Goal: Task Accomplishment & Management: Manage account settings

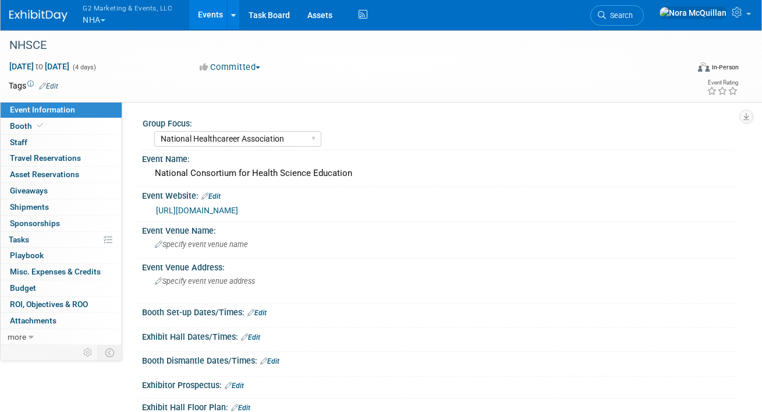
select select "National Healthcareer Association"
click at [101, 17] on button "G2 Marketing & Events, LLC NHA" at bounding box center [134, 15] width 105 height 30
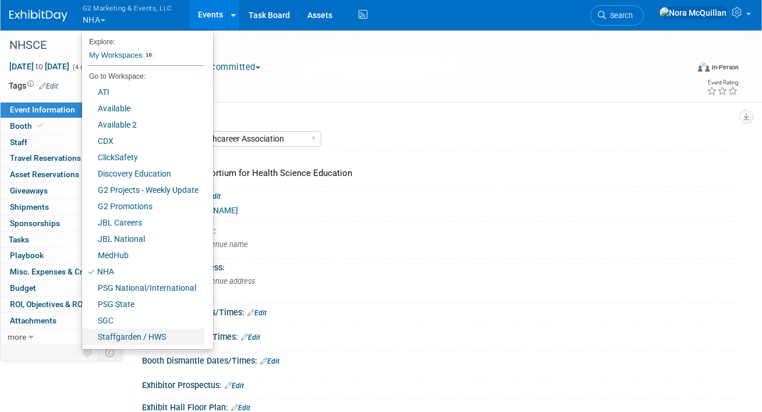
click at [107, 332] on link "Staffgarden / HWS" at bounding box center [143, 336] width 122 height 16
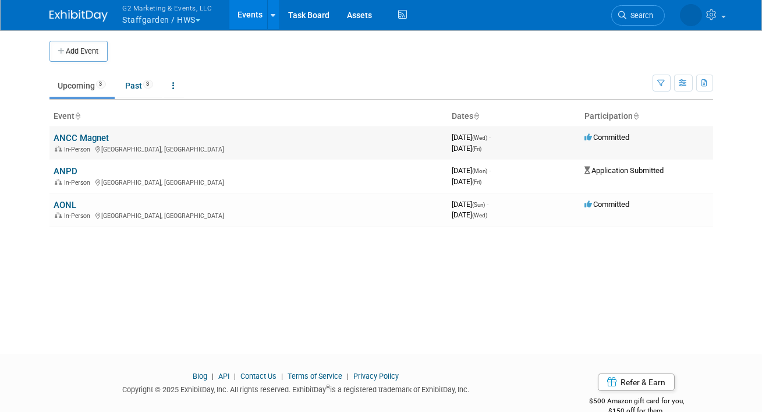
click at [96, 140] on link "ANCC Magnet" at bounding box center [81, 138] width 55 height 10
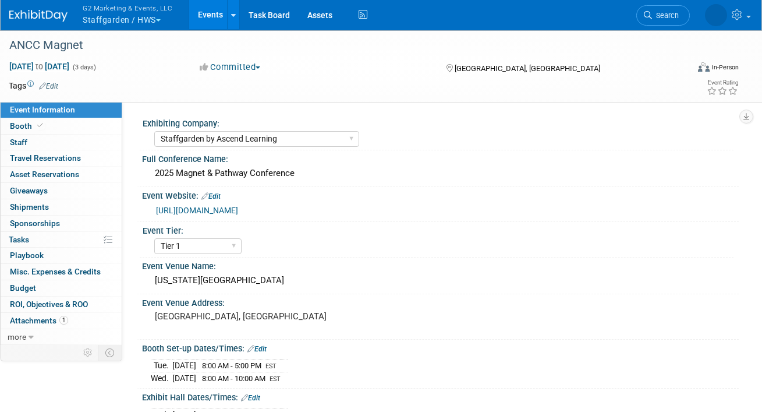
select select "Staffgarden by Ascend Learning"
select select "Tier 1"
select select "No"
click at [67, 124] on link "Booth" at bounding box center [61, 126] width 121 height 16
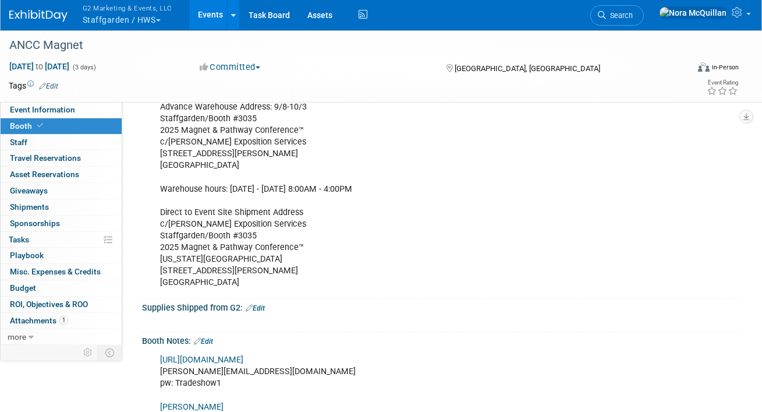
scroll to position [286, 0]
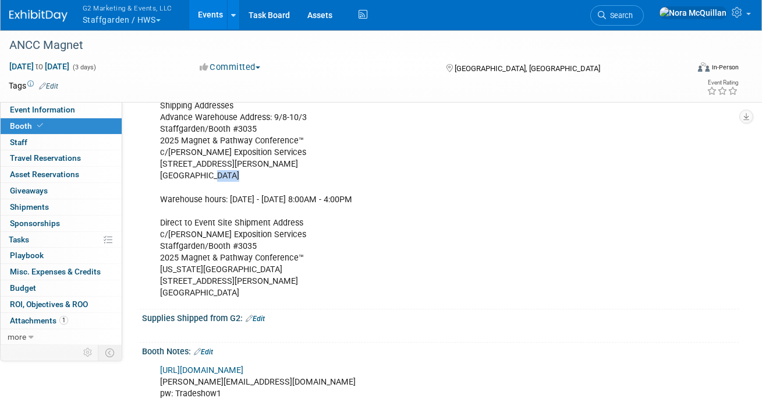
drag, startPoint x: 227, startPoint y: 176, endPoint x: 204, endPoint y: 176, distance: 22.7
click at [204, 176] on div "Shipping Addresses Advance Warehouse Address: 9/8-10/3 Staffgarden/Booth #3035 …" at bounding box center [387, 199] width 470 height 210
copy div "30318"
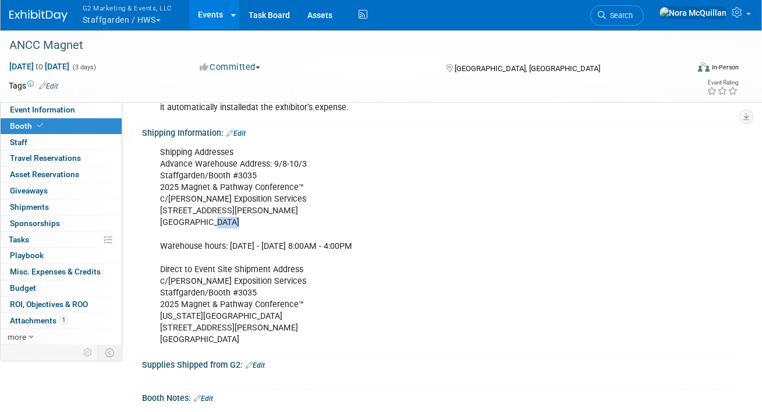
scroll to position [229, 0]
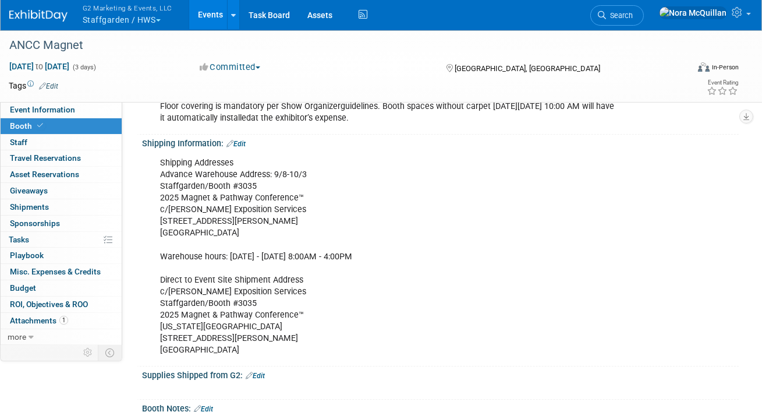
click at [185, 208] on div "Shipping Addresses Advance Warehouse Address: 9/8-10/3 Staffgarden/Booth #3035 …" at bounding box center [387, 256] width 470 height 210
copy div "c/o Shepard Exposition Services"
click at [194, 220] on div "Shipping Addresses Advance Warehouse Address: 9/8-10/3 Staffgarden/Booth #3035 …" at bounding box center [387, 256] width 470 height 210
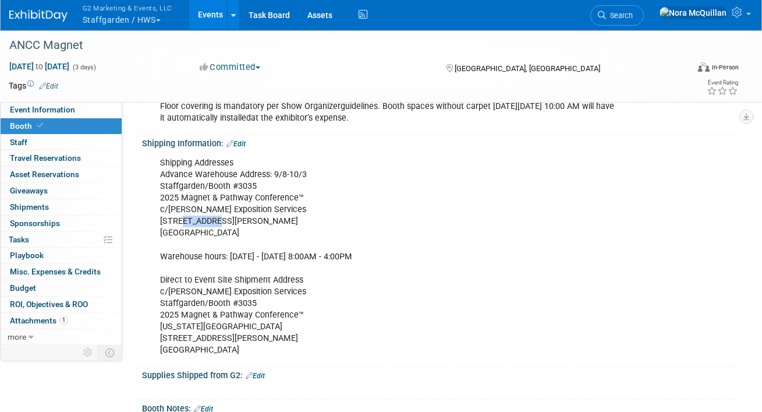
click at [194, 220] on div "Shipping Addresses Advance Warehouse Address: 9/8-10/3 Staffgarden/Booth #3035 …" at bounding box center [387, 256] width 470 height 210
copy div "1790 Marietta Blvd"
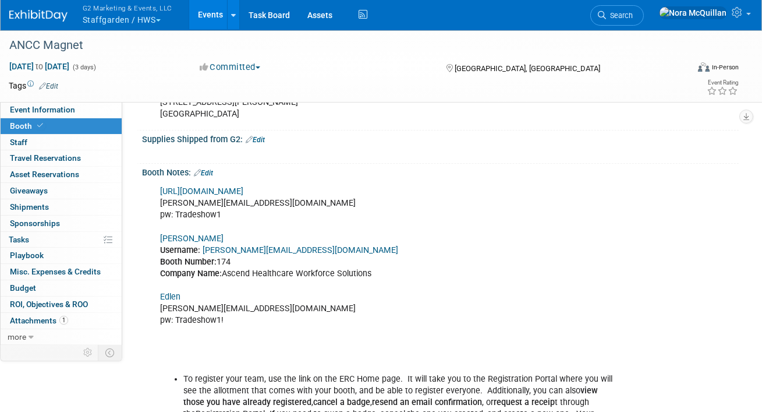
scroll to position [466, 0]
click at [258, 139] on link "Edit" at bounding box center [255, 139] width 19 height 8
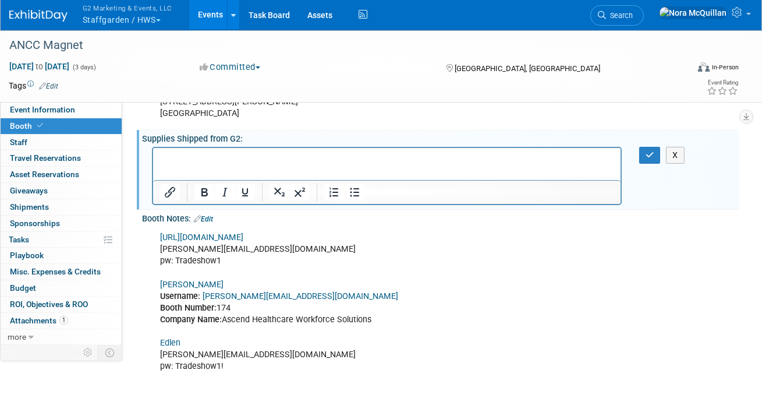
scroll to position [0, 0]
click at [649, 154] on icon "button" at bounding box center [650, 155] width 9 height 8
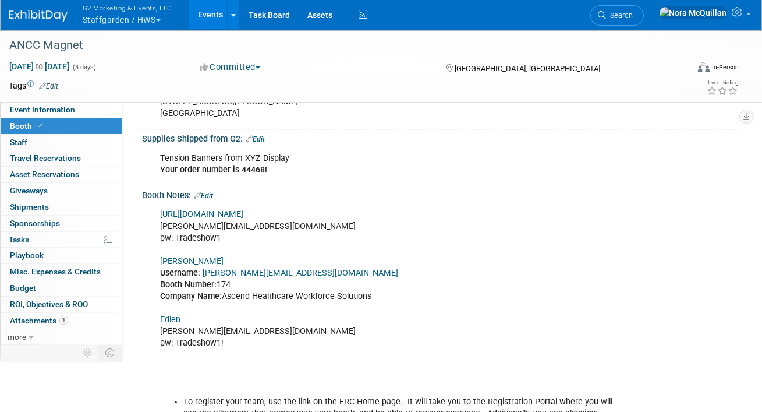
click at [261, 135] on link "Edit" at bounding box center [255, 139] width 19 height 8
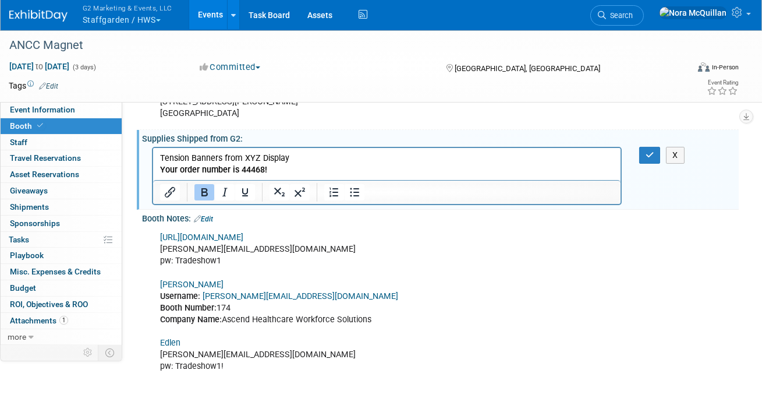
click at [289, 172] on p "Tension Banners from XYZ Display Your order number is 44468!" at bounding box center [387, 163] width 454 height 23
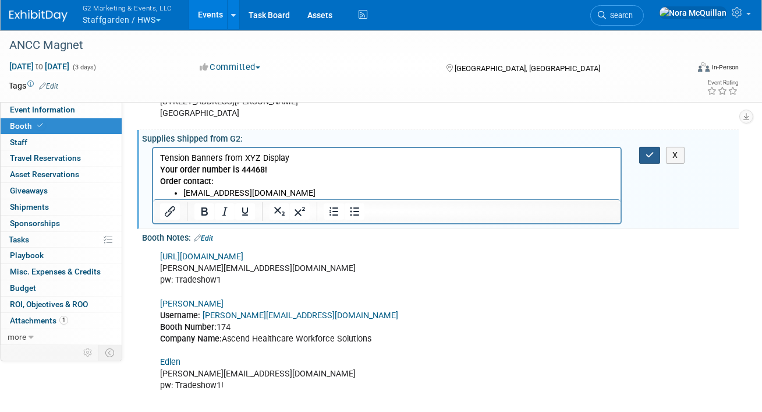
click at [650, 153] on icon "button" at bounding box center [650, 155] width 9 height 8
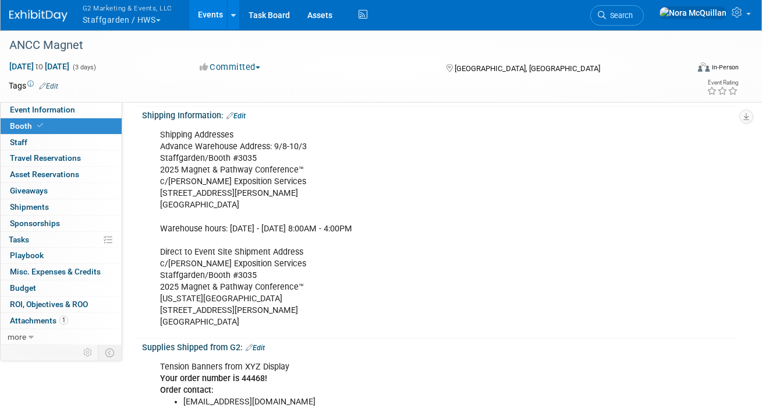
scroll to position [243, 0]
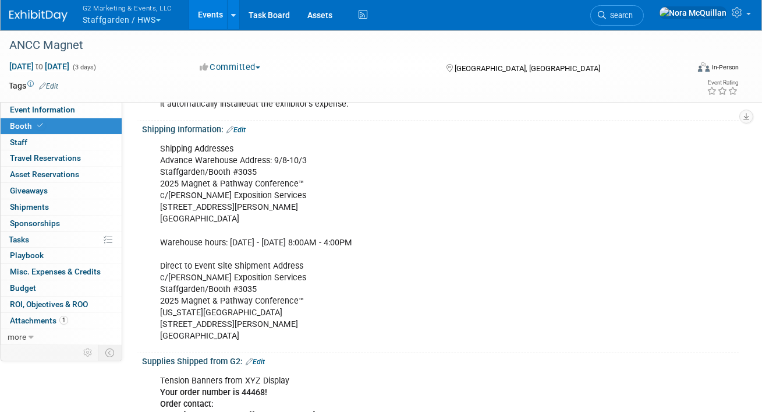
click at [185, 196] on div "Shipping Addresses Advance Warehouse Address: 9/8-10/3 Staffgarden/Booth #3035 …" at bounding box center [387, 242] width 470 height 210
copy div "c/o Shepard Exposition Services"
click at [183, 206] on div "Shipping Addresses Advance Warehouse Address: 9/8-10/3 Staffgarden/Booth #3035 …" at bounding box center [387, 242] width 470 height 210
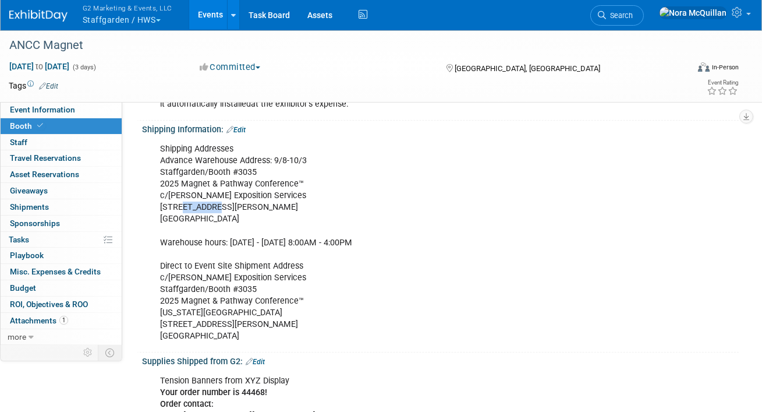
click at [183, 206] on div "Shipping Addresses Advance Warehouse Address: 9/8-10/3 Staffgarden/Booth #3035 …" at bounding box center [387, 242] width 470 height 210
copy div "1790 Marietta Blvd"
drag, startPoint x: 231, startPoint y: 219, endPoint x: 204, endPoint y: 219, distance: 26.8
click at [203, 219] on div "Shipping Addresses Advance Warehouse Address: 9/8-10/3 Staffgarden/Booth #3035 …" at bounding box center [387, 242] width 470 height 210
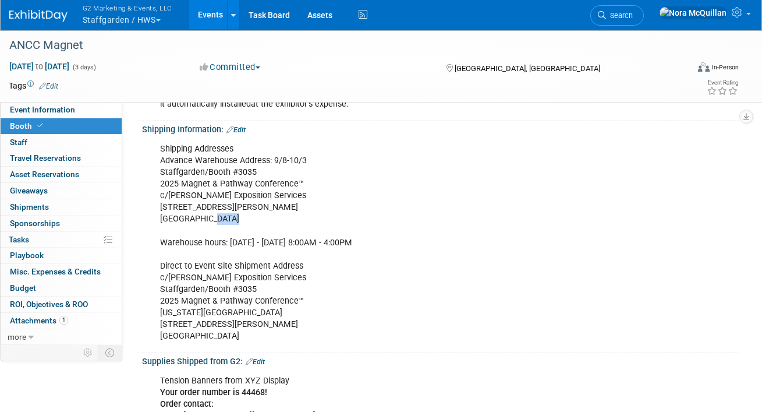
copy div "30318"
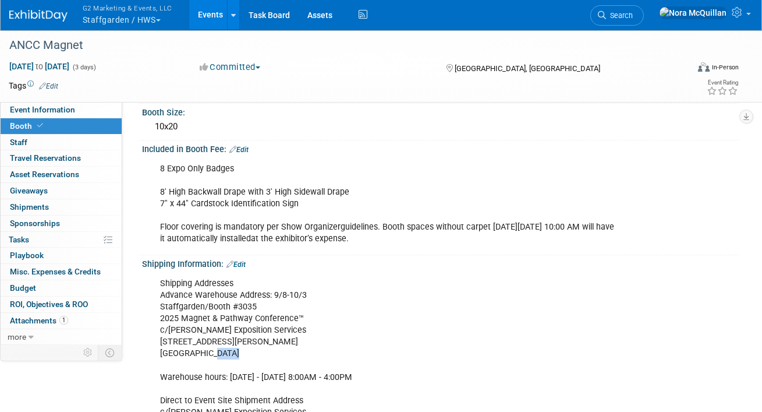
scroll to position [321, 0]
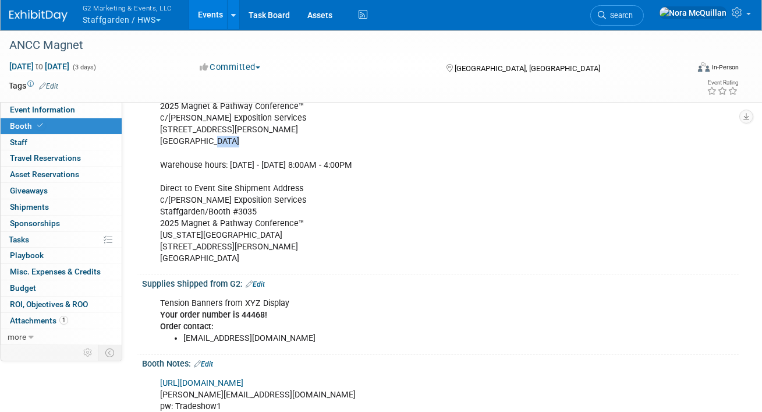
click at [263, 285] on link "Edit" at bounding box center [255, 284] width 19 height 8
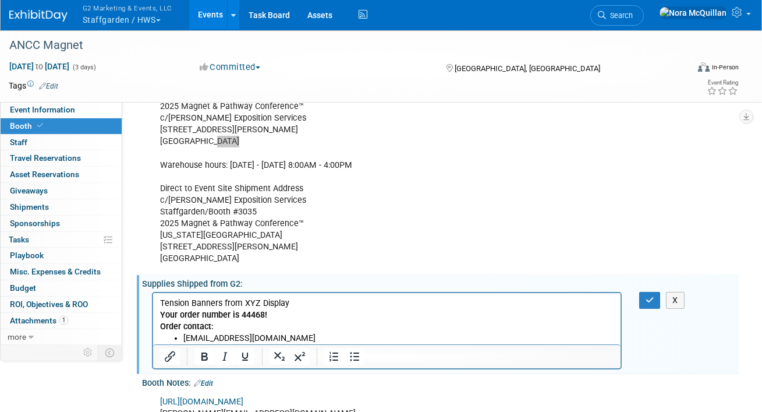
scroll to position [0, 0]
click at [300, 337] on li "sales@xyzdisplays.com" at bounding box center [398, 338] width 431 height 12
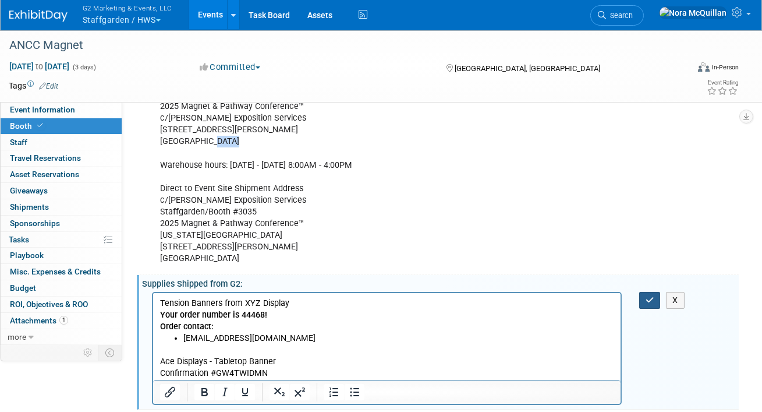
click at [646, 298] on icon "button" at bounding box center [650, 300] width 9 height 8
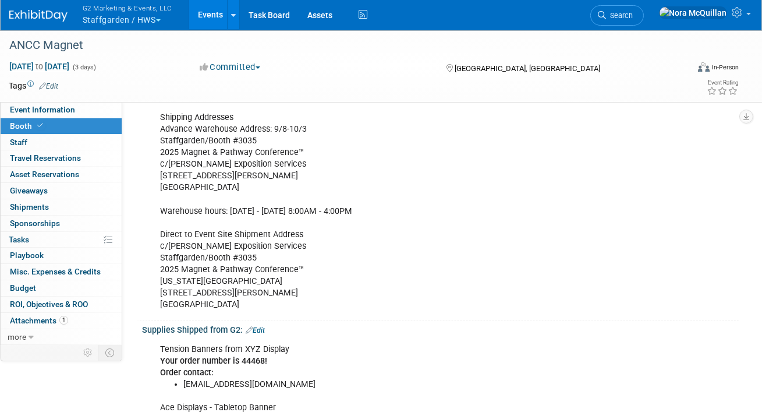
scroll to position [276, 0]
click at [182, 173] on div "Shipping Addresses Advance Warehouse Address: 9/8-10/3 Staffgarden/Booth #3035 …" at bounding box center [387, 210] width 470 height 210
click at [182, 174] on div "Shipping Addresses Advance Warehouse Address: 9/8-10/3 Staffgarden/Booth #3035 …" at bounding box center [387, 210] width 470 height 210
copy div "1790 Marietta Blvd"
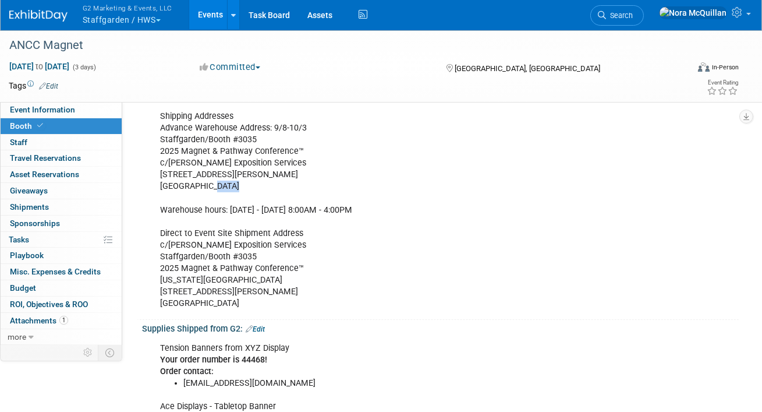
drag, startPoint x: 226, startPoint y: 186, endPoint x: 207, endPoint y: 186, distance: 19.2
click at [206, 186] on div "Shipping Addresses Advance Warehouse Address: 9/8-10/3 Staffgarden/Booth #3035 …" at bounding box center [387, 210] width 470 height 210
copy div "0318"
click at [206, 159] on div "Shipping Addresses Advance Warehouse Address: 9/8-10/3 Staffgarden/Booth #3035 …" at bounding box center [387, 210] width 470 height 210
click at [206, 160] on div "Shipping Addresses Advance Warehouse Address: 9/8-10/3 Staffgarden/Booth #3035 …" at bounding box center [387, 210] width 470 height 210
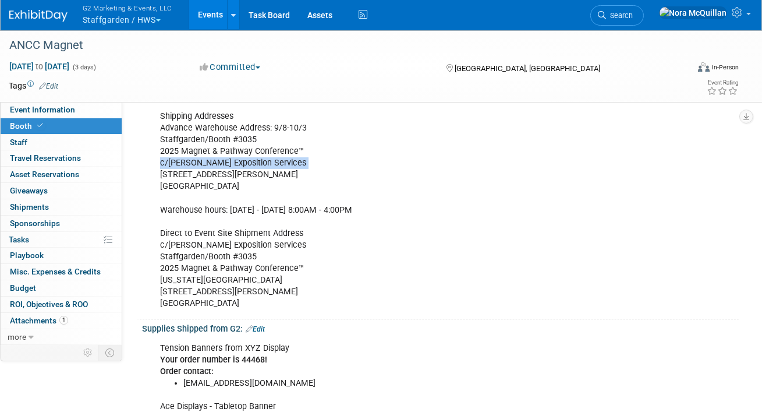
click at [206, 160] on div "Shipping Addresses Advance Warehouse Address: 9/8-10/3 Staffgarden/Booth #3035 …" at bounding box center [387, 210] width 470 height 210
copy div "c/o Shepard Exposition Services"
drag, startPoint x: 259, startPoint y: 137, endPoint x: 230, endPoint y: 138, distance: 29.1
click at [230, 138] on div "Shipping Addresses Advance Warehouse Address: 9/8-10/3 Staffgarden/Booth #3035 …" at bounding box center [387, 210] width 470 height 210
copy div "#3035"
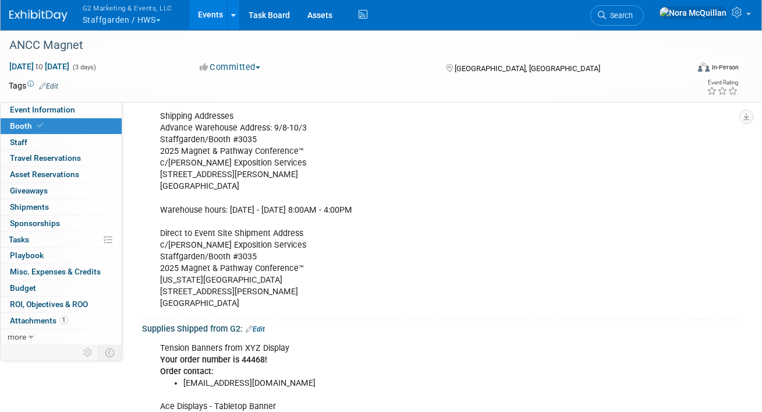
click at [189, 278] on div "Shipping Addresses Advance Warehouse Address: 9/8-10/3 Staffgarden/Booth #3035 …" at bounding box center [387, 210] width 470 height 210
click at [250, 292] on div "Shipping Addresses Advance Warehouse Address: 9/8-10/3 Staffgarden/Booth #3035 …" at bounding box center [387, 210] width 470 height 210
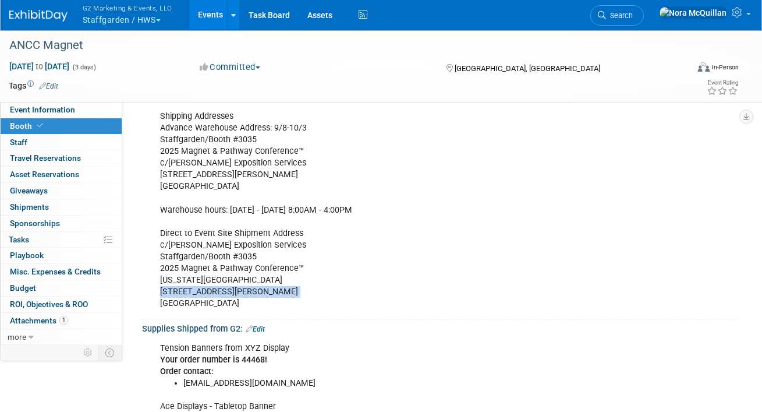
click at [250, 292] on div "Shipping Addresses Advance Warehouse Address: 9/8-10/3 Staffgarden/Booth #3035 …" at bounding box center [387, 210] width 470 height 210
